Goal: Task Accomplishment & Management: Complete application form

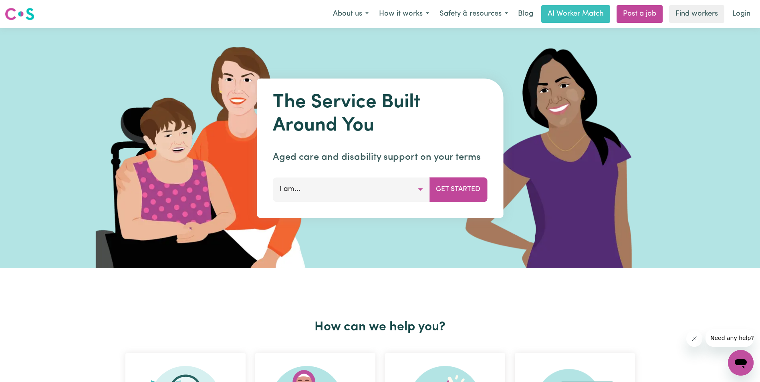
click at [421, 188] on button "I am..." at bounding box center [351, 190] width 157 height 24
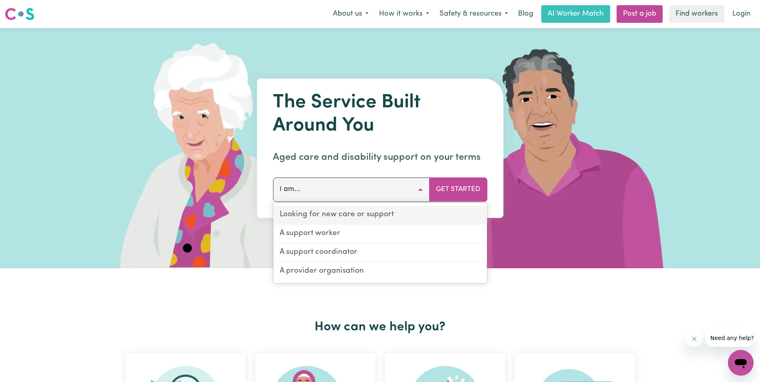
click at [377, 215] on link "Looking for new care or support" at bounding box center [380, 215] width 214 height 19
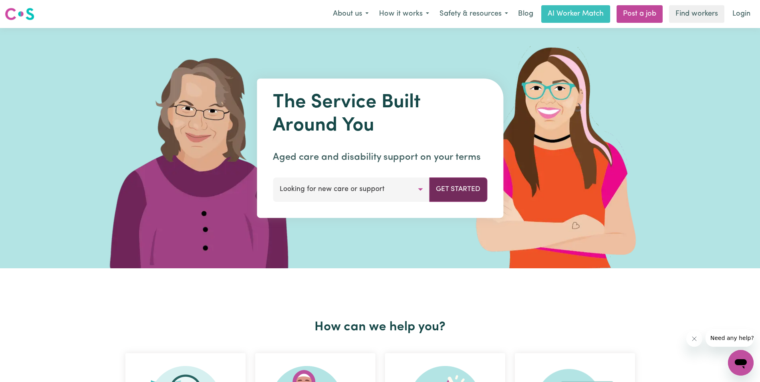
click at [453, 192] on button "Get Started" at bounding box center [458, 190] width 58 height 24
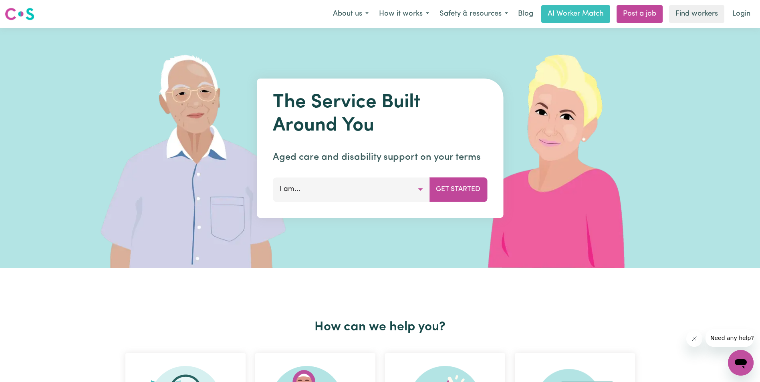
click at [416, 186] on button "I am..." at bounding box center [351, 190] width 157 height 24
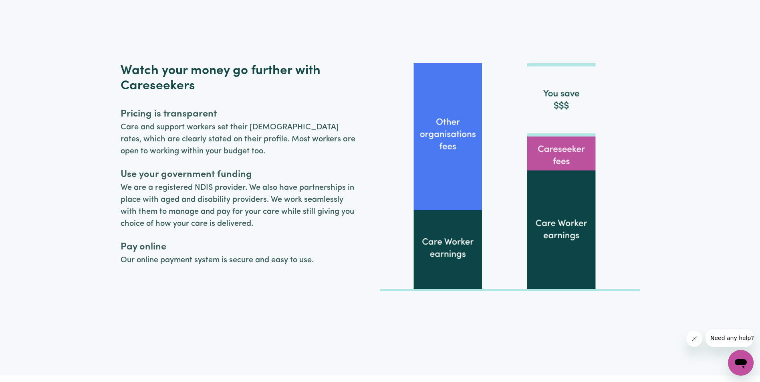
scroll to position [1924, 0]
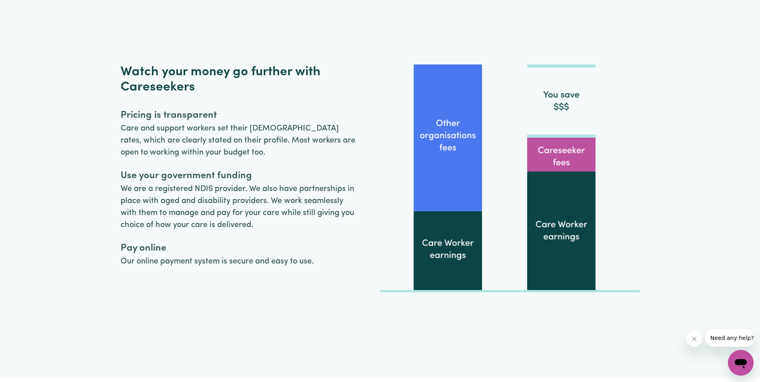
click at [447, 145] on img at bounding box center [510, 179] width 260 height 228
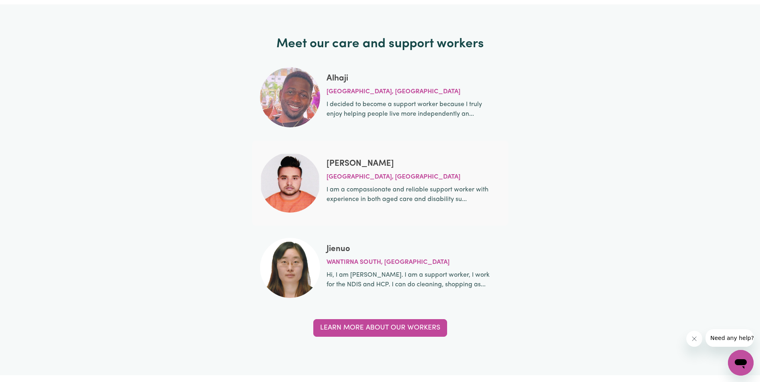
scroll to position [2605, 0]
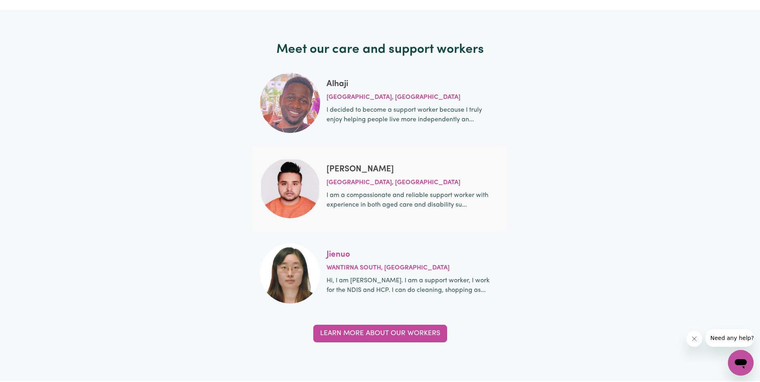
click at [340, 253] on link "Jienuo" at bounding box center [339, 254] width 24 height 8
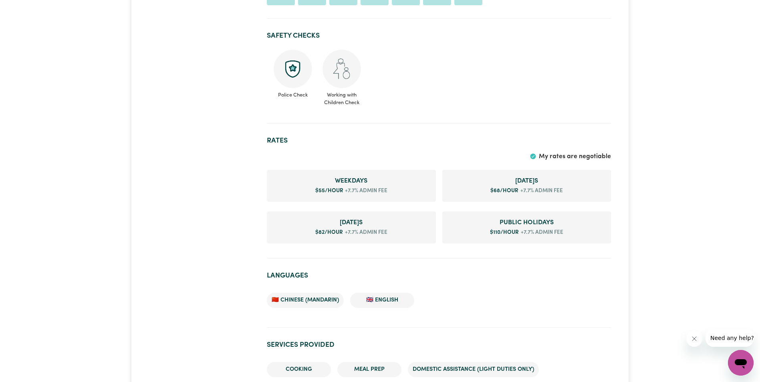
scroll to position [601, 0]
